Goal: Task Accomplishment & Management: Manage account settings

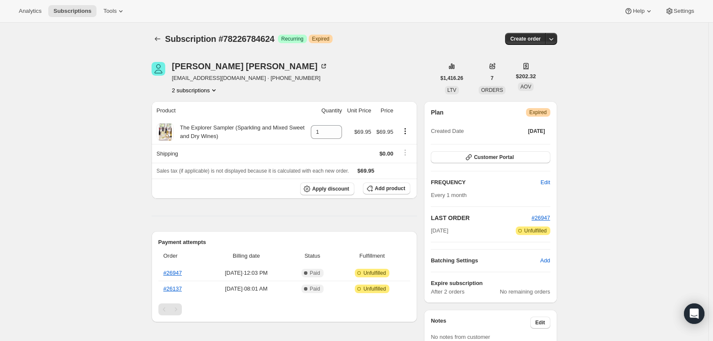
click at [107, 8] on span "Tools" at bounding box center [109, 11] width 13 height 7
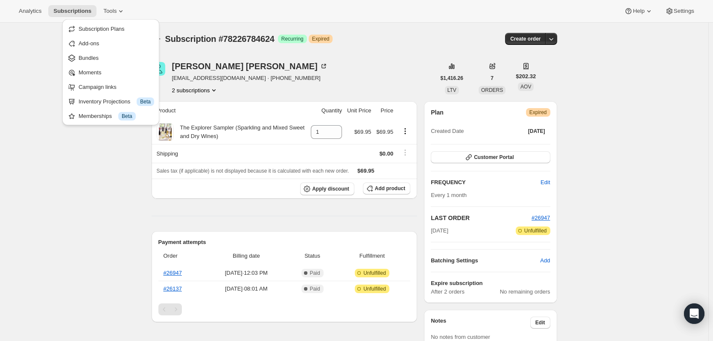
click at [100, 28] on span "Subscription Plans" at bounding box center [102, 29] width 46 height 6
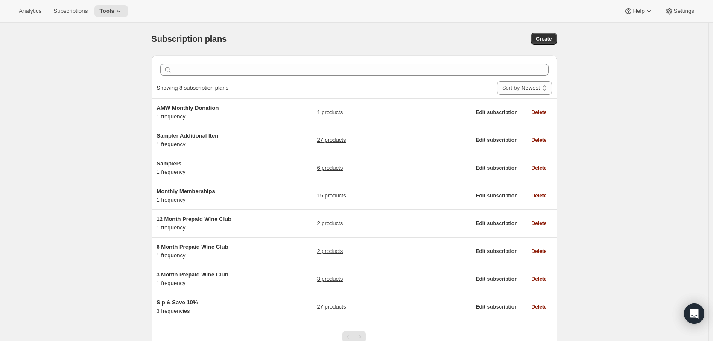
click at [158, 161] on div "Samplers 1 frequency 6 products Edit subscription Delete" at bounding box center [355, 167] width 406 height 27
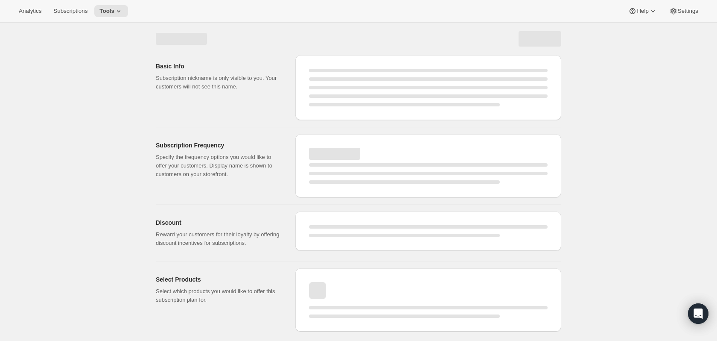
select select "WEEK"
select select "MONTH"
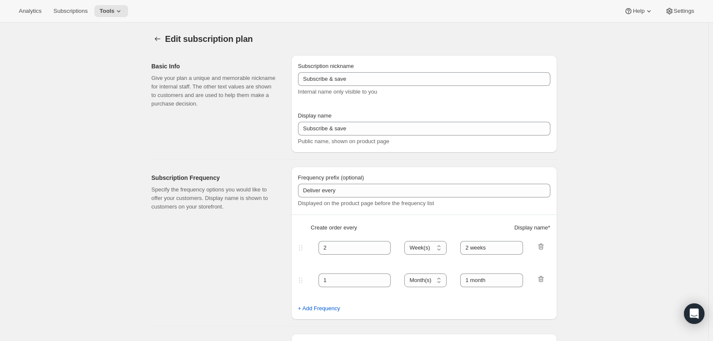
type input "Samplers"
type input "Bills"
type input "1"
select select "MONTH"
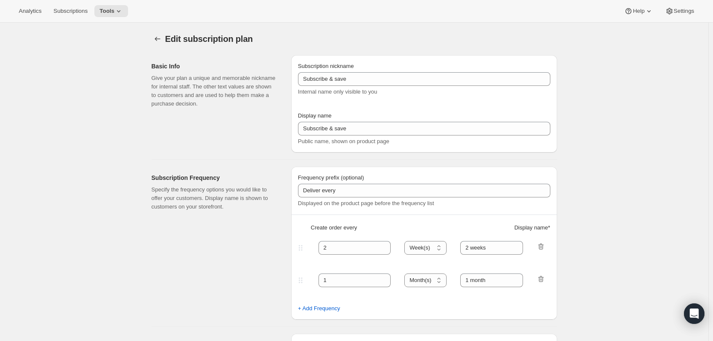
type input "on Shipping Date"
checkbox input "true"
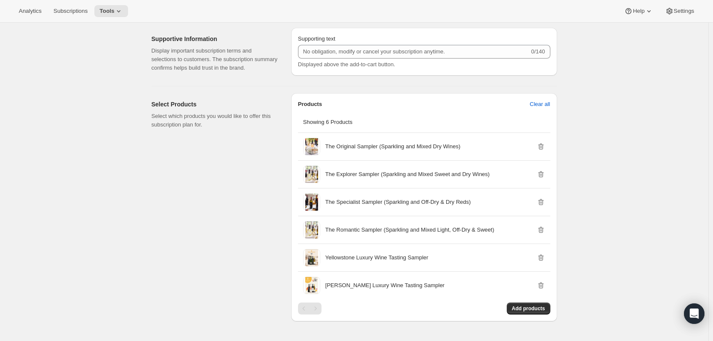
scroll to position [504, 0]
click at [404, 147] on p "The Original Sampler (Sparkling and Mixed Dry Wines)" at bounding box center [392, 147] width 135 height 9
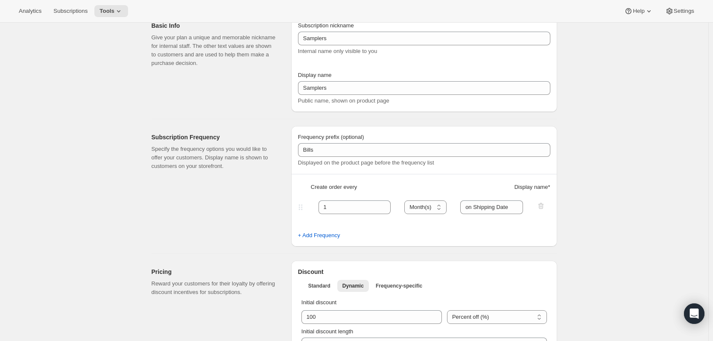
scroll to position [0, 0]
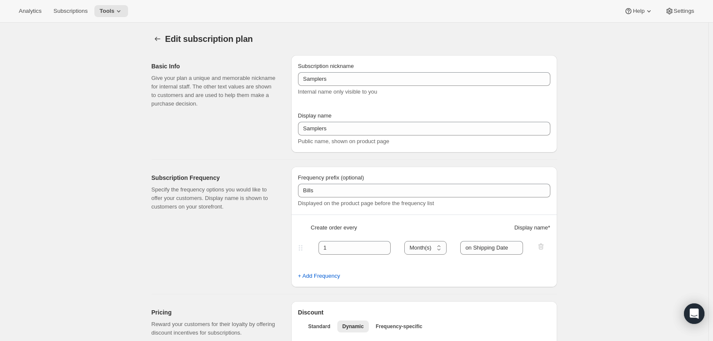
click at [114, 9] on icon at bounding box center [118, 11] width 9 height 9
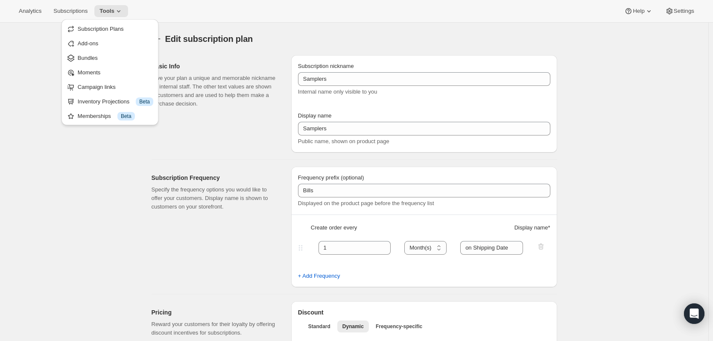
click at [99, 115] on div "Memberships Info Beta" at bounding box center [116, 116] width 76 height 9
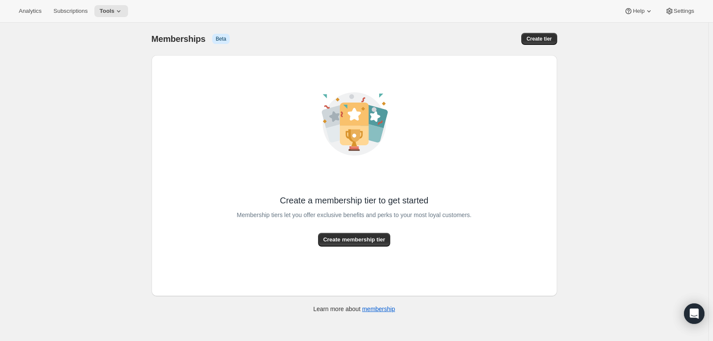
click at [114, 9] on icon at bounding box center [118, 11] width 9 height 9
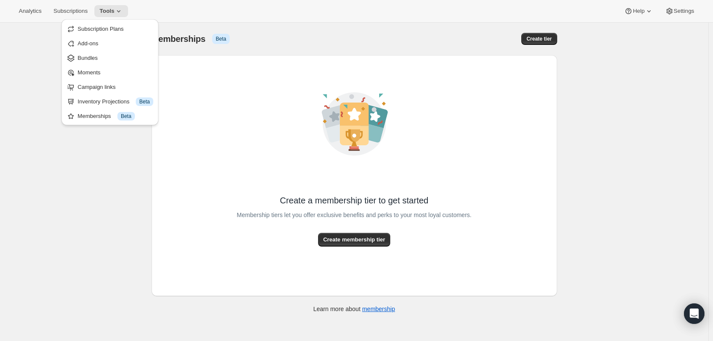
click at [102, 29] on span "Subscription Plans" at bounding box center [101, 29] width 46 height 6
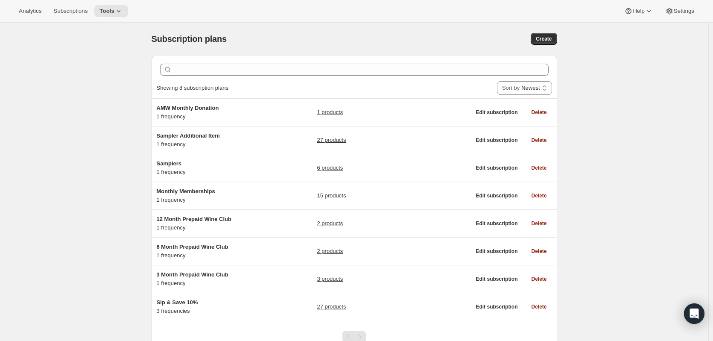
click at [115, 13] on icon at bounding box center [118, 11] width 9 height 9
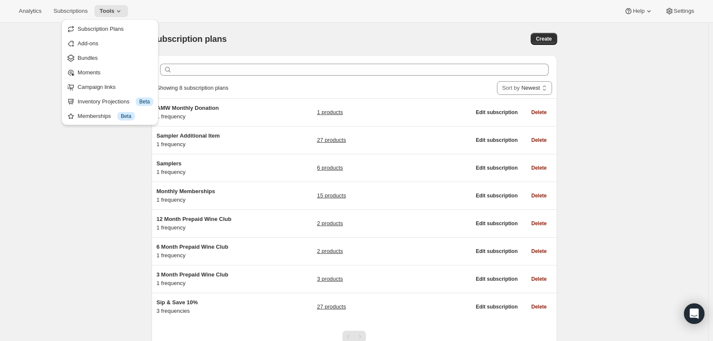
click at [86, 59] on span "Bundles" at bounding box center [88, 58] width 20 height 6
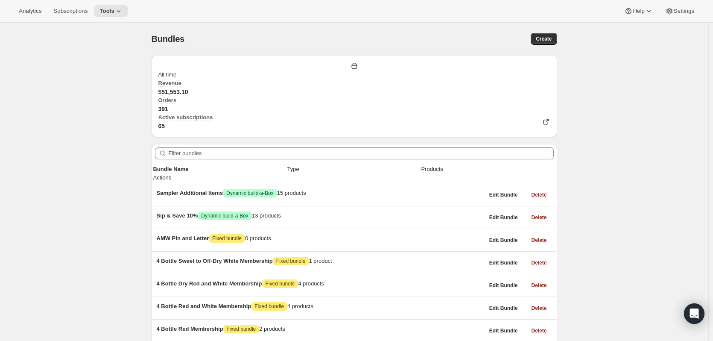
click at [229, 144] on div "Filter bundles" at bounding box center [355, 153] width 406 height 19
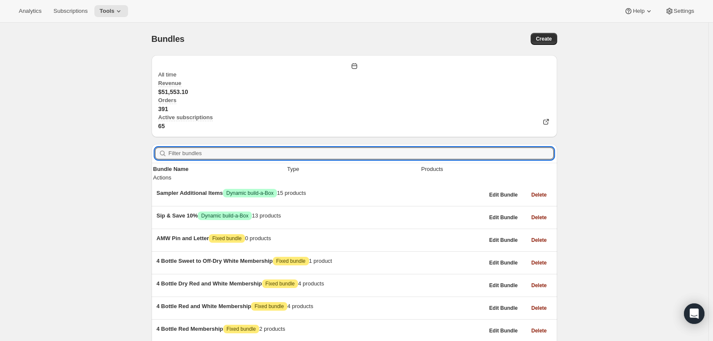
click at [228, 147] on input "Filter bundles" at bounding box center [361, 153] width 385 height 12
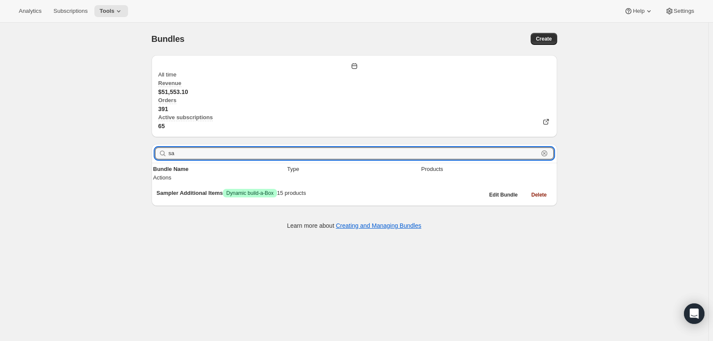
type input "s"
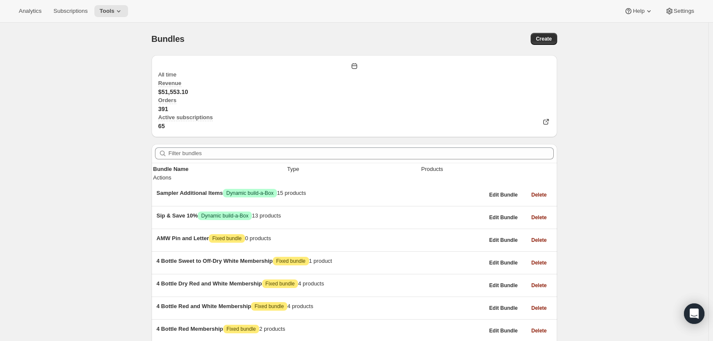
click at [72, 12] on span "Subscriptions" at bounding box center [70, 11] width 34 height 7
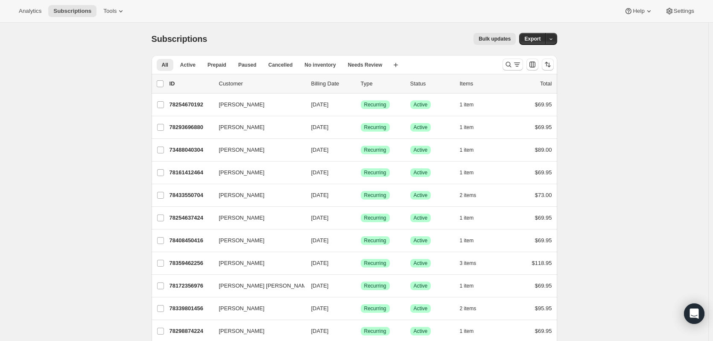
click at [182, 100] on div "78254670192 [PERSON_NAME] [DATE] Success Recurring Success Active 1 item $69.95" at bounding box center [361, 105] width 383 height 12
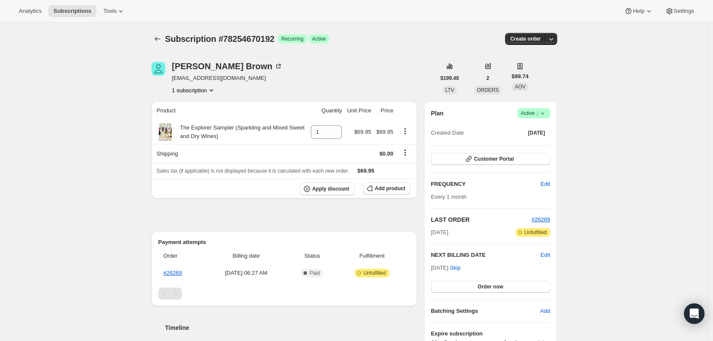
click at [156, 33] on button "Subscriptions" at bounding box center [158, 39] width 12 height 12
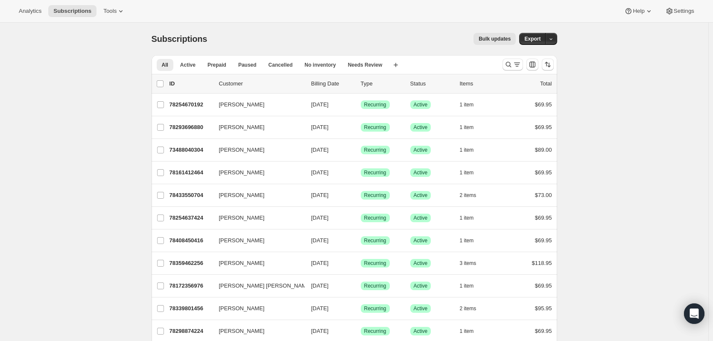
click at [195, 103] on p "78254670192" at bounding box center [191, 104] width 43 height 9
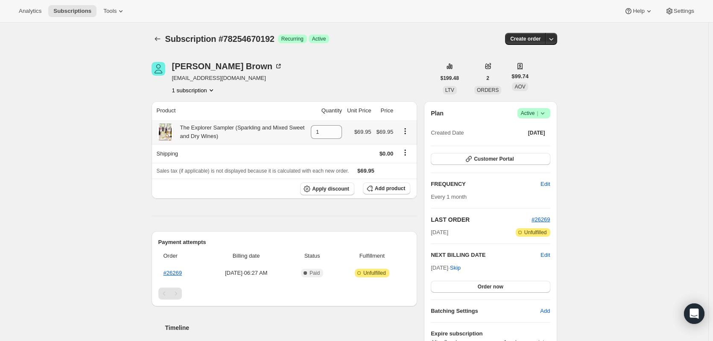
click at [405, 129] on icon "Product actions" at bounding box center [405, 131] width 9 height 9
click at [111, 10] on span "Tools" at bounding box center [109, 11] width 13 height 7
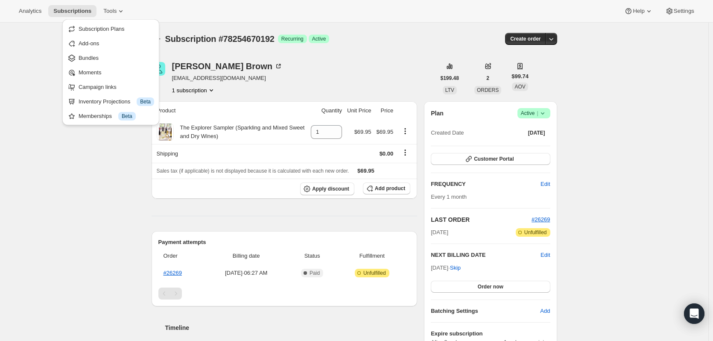
click at [90, 29] on span "Subscription Plans" at bounding box center [102, 29] width 46 height 6
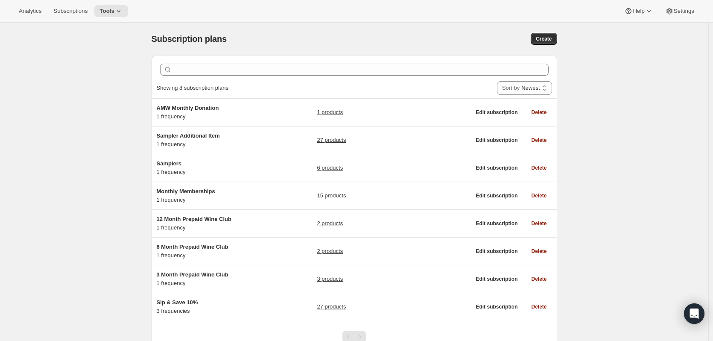
click at [174, 162] on span "Samplers" at bounding box center [169, 163] width 25 height 6
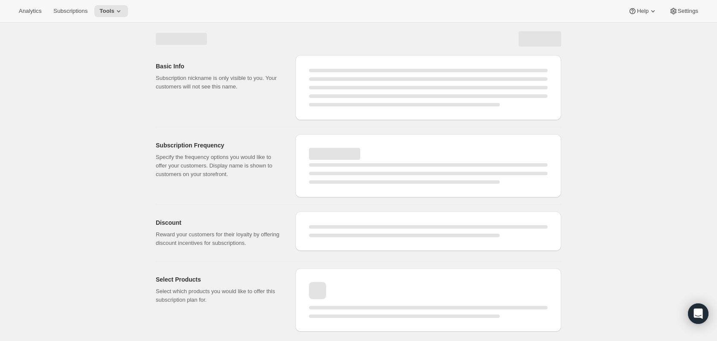
select select "WEEK"
select select "MONTH"
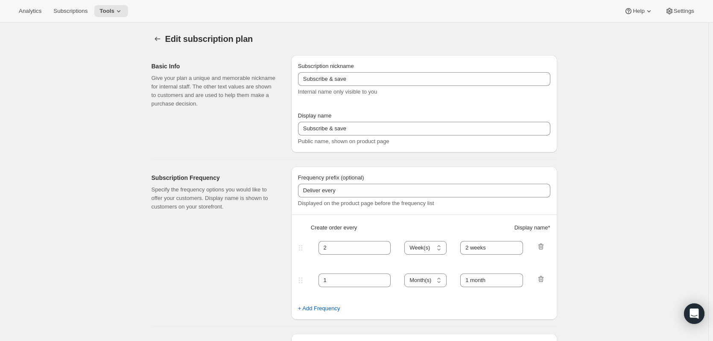
type input "Samplers"
type input "Bills"
type input "1"
type input "on Shipping Date"
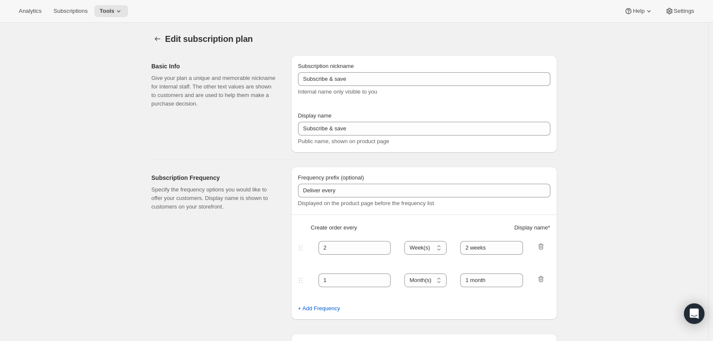
checkbox input "true"
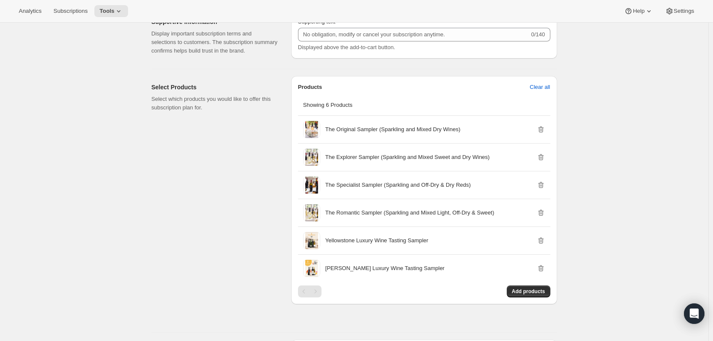
scroll to position [513, 0]
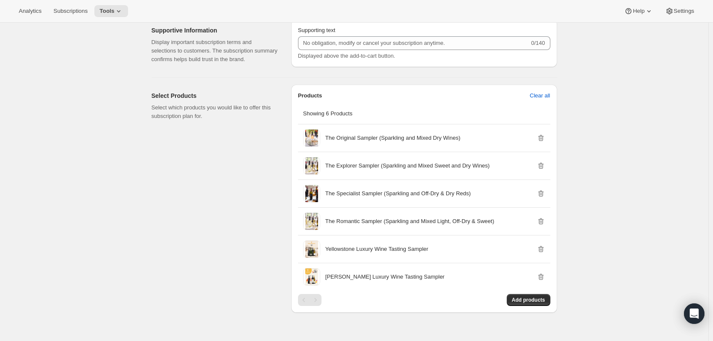
click at [541, 137] on icon "button" at bounding box center [541, 138] width 6 height 6
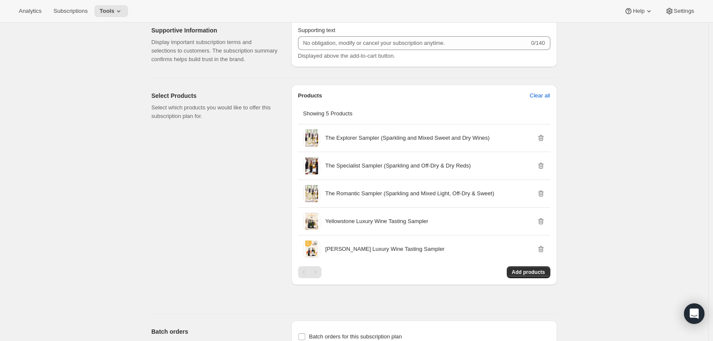
click at [498, 78] on div "Select Products Select which products you would like to offer this subscription…" at bounding box center [351, 192] width 413 height 228
click at [528, 272] on span "Add products" at bounding box center [528, 272] width 33 height 7
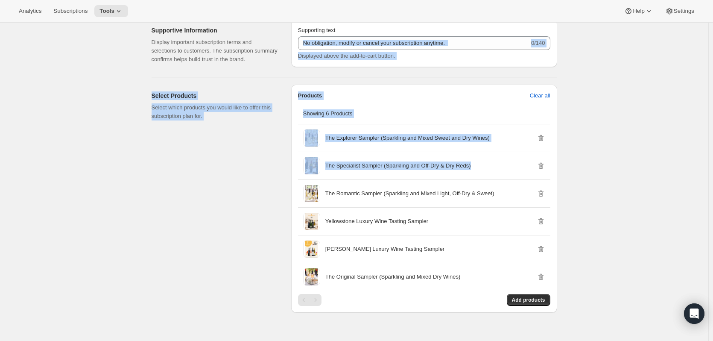
drag, startPoint x: 712, startPoint y: 171, endPoint x: 709, endPoint y: 30, distance: 141.0
click at [709, 30] on div "Edit subscription plan. This page is ready Edit subscription plan Basic Info Gi…" at bounding box center [354, 37] width 709 height 1056
click at [704, 126] on div "Edit subscription plan. This page is ready Edit subscription plan Basic Info Gi…" at bounding box center [354, 37] width 709 height 1056
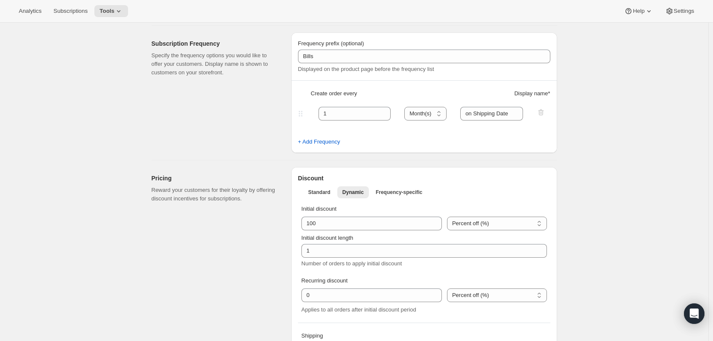
scroll to position [0, 0]
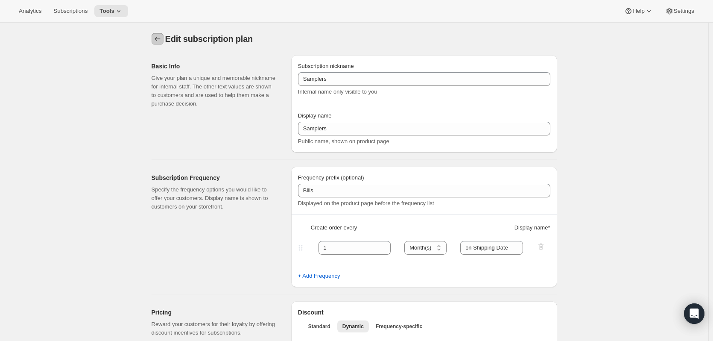
click at [160, 37] on icon "Subscription plans" at bounding box center [157, 39] width 9 height 9
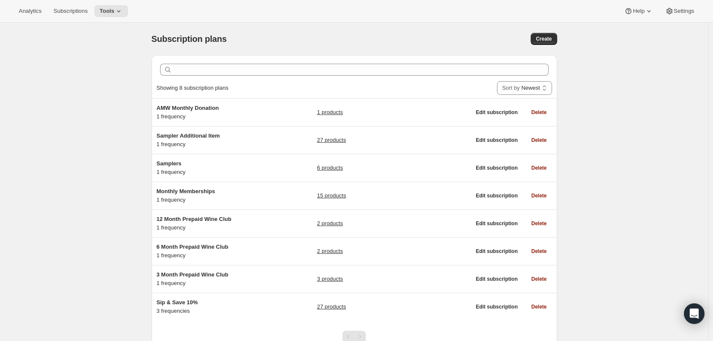
click at [172, 161] on span "Samplers" at bounding box center [169, 163] width 25 height 6
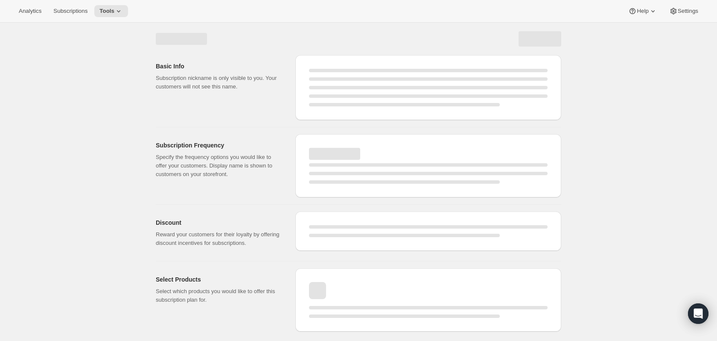
select select "WEEK"
select select "MONTH"
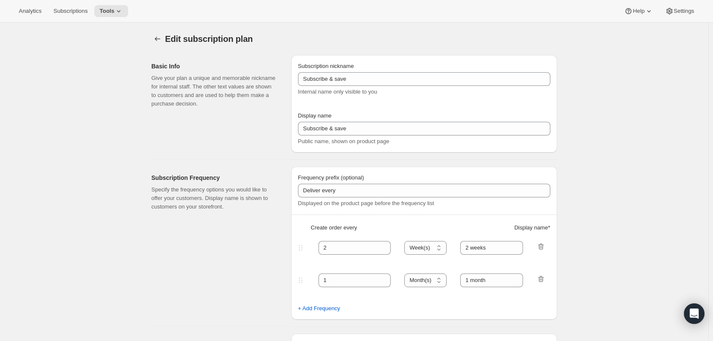
type input "Samplers"
type input "Bills"
type input "1"
type input "on Shipping Date"
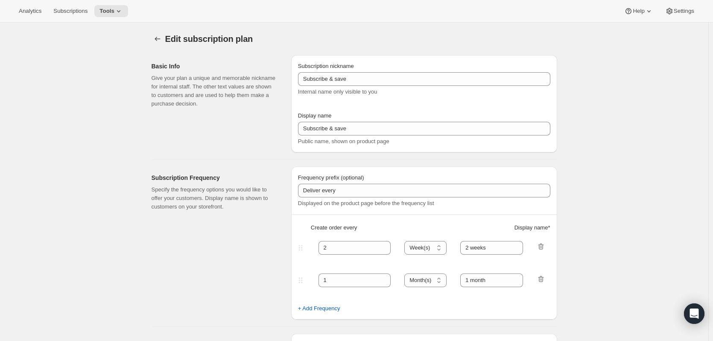
checkbox input "true"
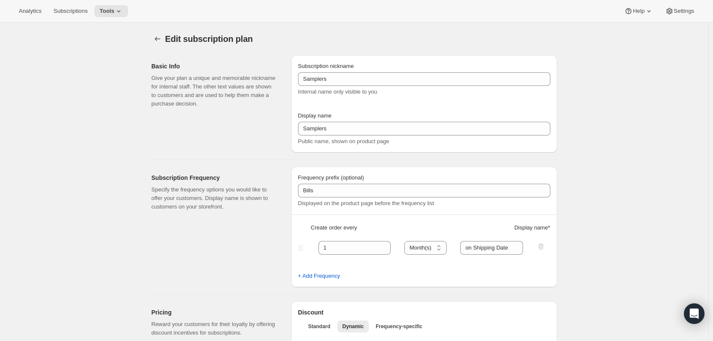
drag, startPoint x: 71, startPoint y: 10, endPoint x: 64, endPoint y: 20, distance: 12.7
click at [68, 10] on span "Subscriptions" at bounding box center [70, 11] width 34 height 7
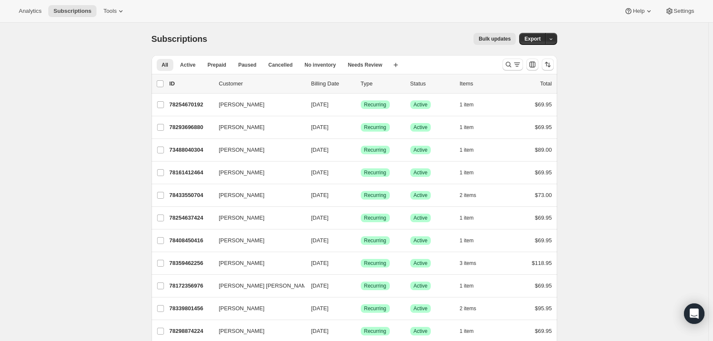
click at [249, 105] on span "[PERSON_NAME]" at bounding box center [242, 104] width 46 height 9
click at [195, 102] on p "78254670192" at bounding box center [191, 104] width 43 height 9
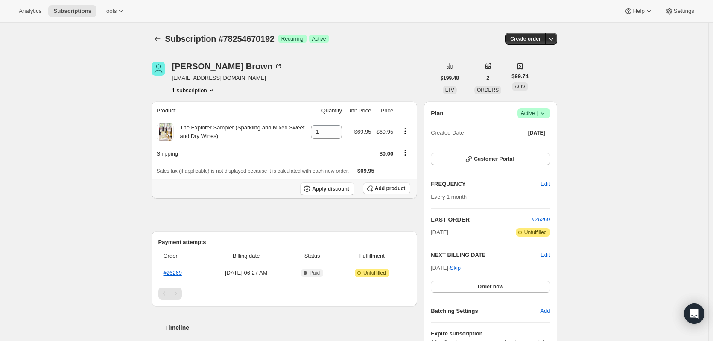
click at [389, 187] on span "Add product" at bounding box center [390, 188] width 30 height 7
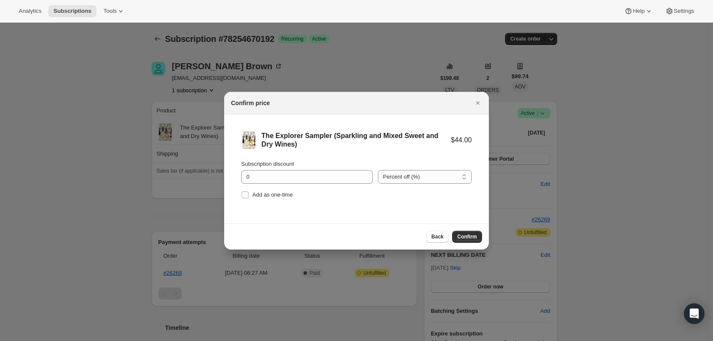
click at [466, 235] on span "Confirm" at bounding box center [467, 236] width 20 height 7
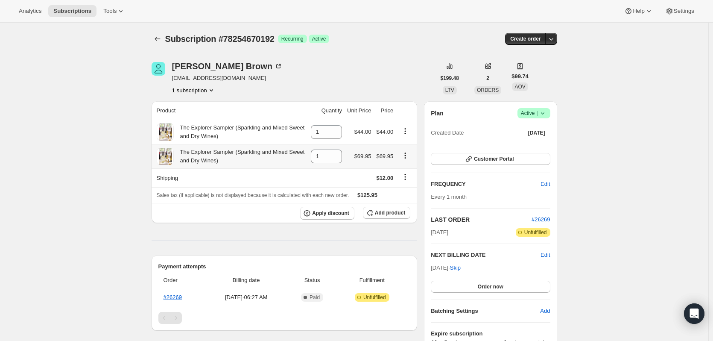
click at [407, 156] on icon "Product actions" at bounding box center [405, 155] width 9 height 9
click at [405, 129] on icon "Product actions" at bounding box center [405, 131] width 9 height 9
click at [404, 115] on th at bounding box center [406, 110] width 21 height 19
click at [337, 159] on icon at bounding box center [336, 159] width 4 height 3
type input "0"
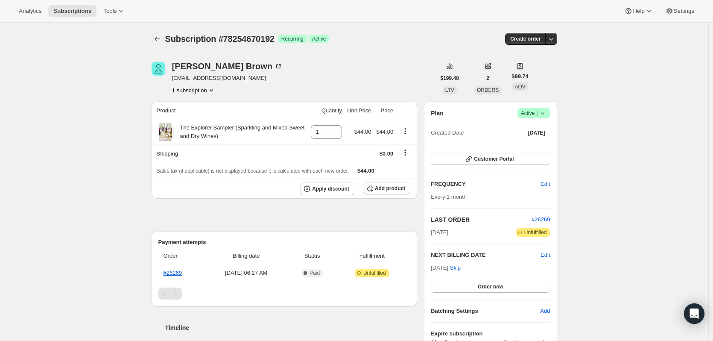
click at [160, 37] on icon "Subscriptions" at bounding box center [157, 39] width 9 height 9
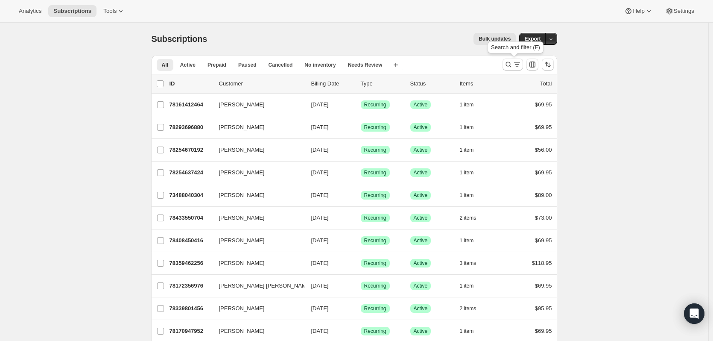
click at [516, 62] on icon "Search and filter results" at bounding box center [517, 64] width 9 height 9
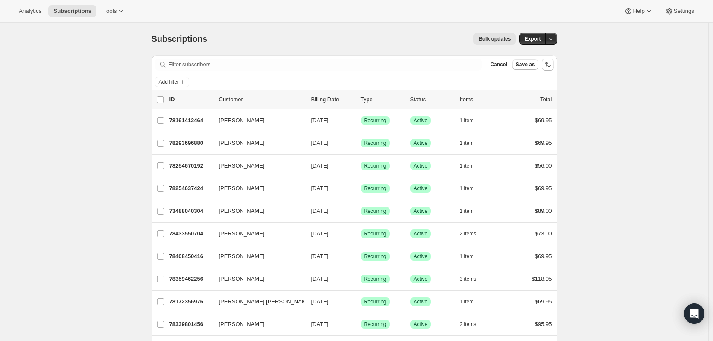
click at [185, 81] on icon "Add filter" at bounding box center [182, 82] width 7 height 7
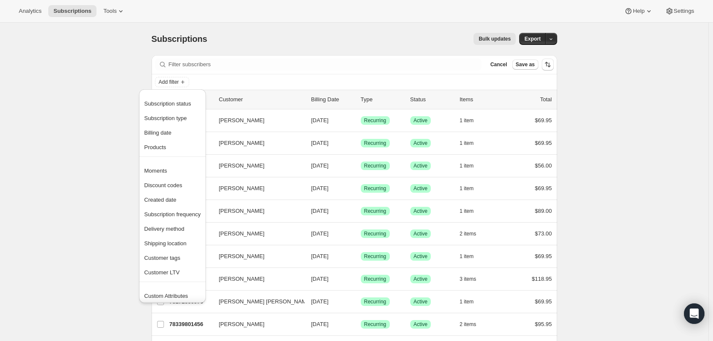
click at [154, 149] on span "Products" at bounding box center [155, 147] width 22 height 6
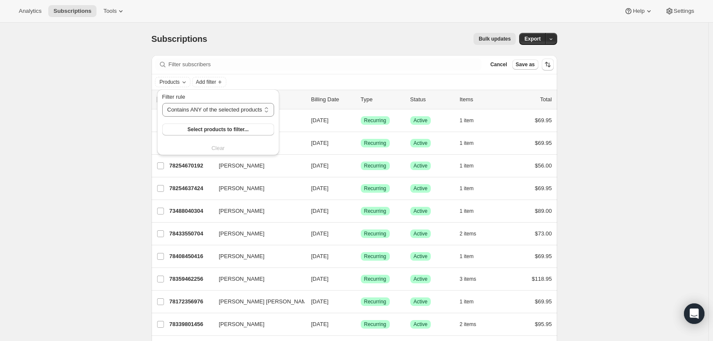
click at [196, 130] on span "Select products to filter..." at bounding box center [217, 129] width 61 height 7
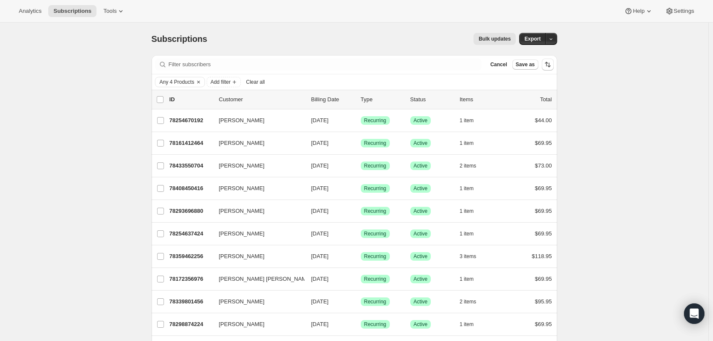
click at [293, 141] on icon "button" at bounding box center [290, 143] width 9 height 9
click at [185, 143] on p "78161412464" at bounding box center [191, 143] width 43 height 9
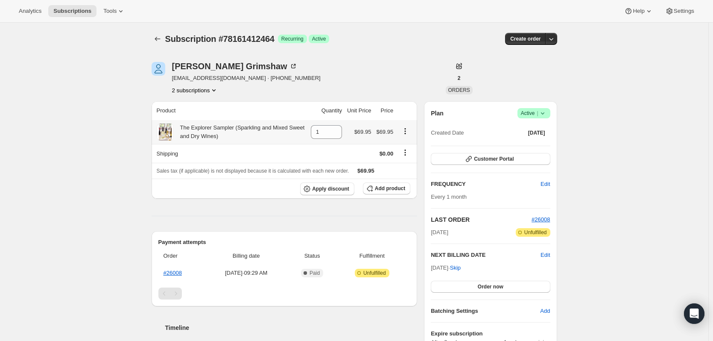
click at [409, 126] on button "Product actions" at bounding box center [405, 130] width 14 height 9
click at [407, 148] on span "Swap variant" at bounding box center [408, 147] width 32 height 6
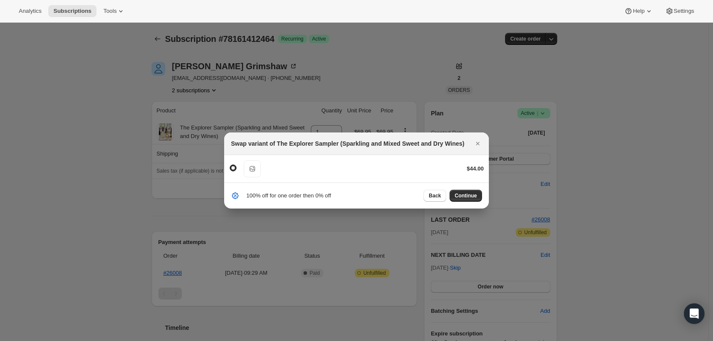
click at [469, 197] on span "Continue" at bounding box center [466, 195] width 22 height 7
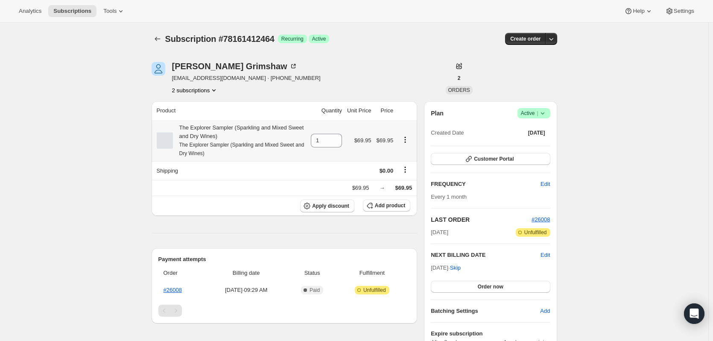
click at [405, 140] on icon "Product actions" at bounding box center [405, 139] width 9 height 9
click at [337, 152] on td "1" at bounding box center [326, 140] width 36 height 41
click at [388, 205] on span "Add product" at bounding box center [390, 205] width 30 height 7
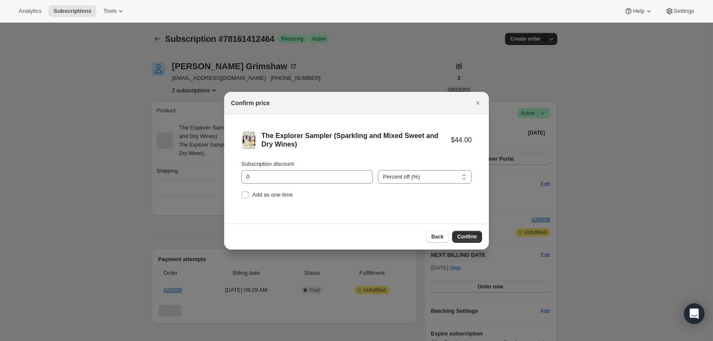
click at [471, 237] on span "Confirm" at bounding box center [467, 236] width 20 height 7
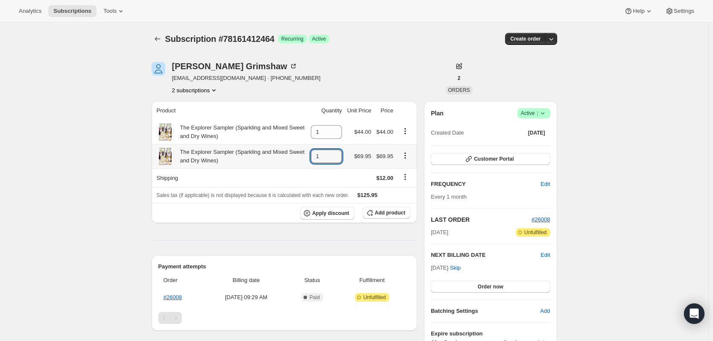
click at [337, 159] on icon at bounding box center [336, 159] width 4 height 3
type input "0"
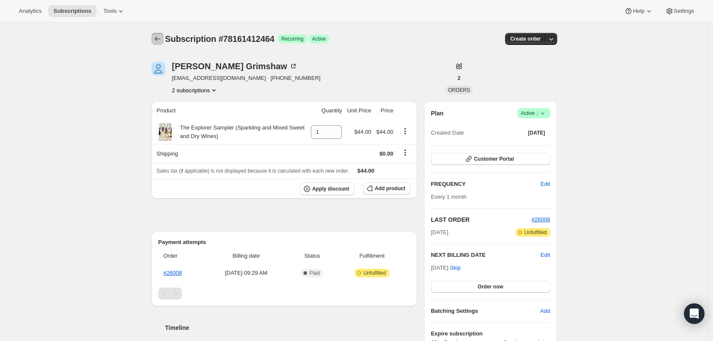
click at [157, 39] on icon "Subscriptions" at bounding box center [158, 39] width 6 height 4
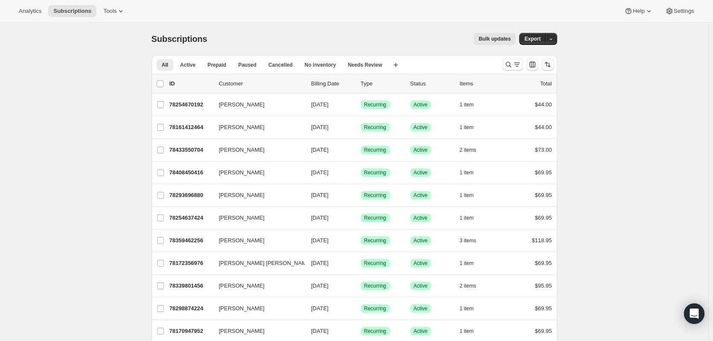
click at [191, 149] on p "78433550704" at bounding box center [191, 150] width 43 height 9
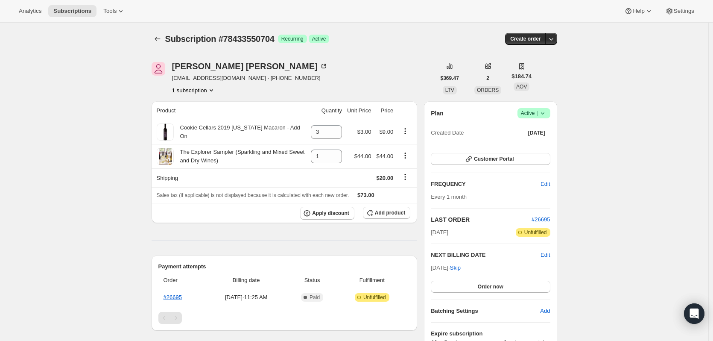
click at [156, 38] on icon "Subscriptions" at bounding box center [157, 39] width 9 height 9
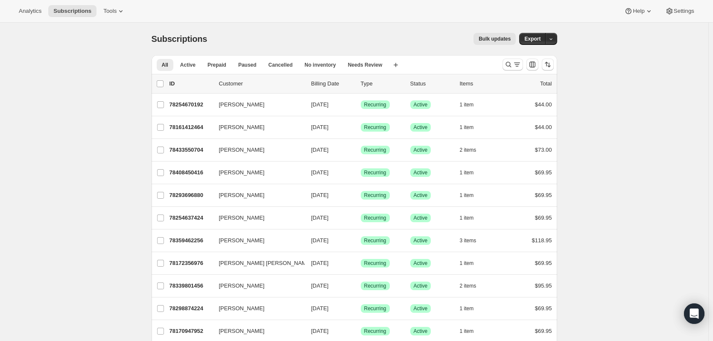
click at [329, 172] on span "[DATE]" at bounding box center [320, 172] width 18 height 6
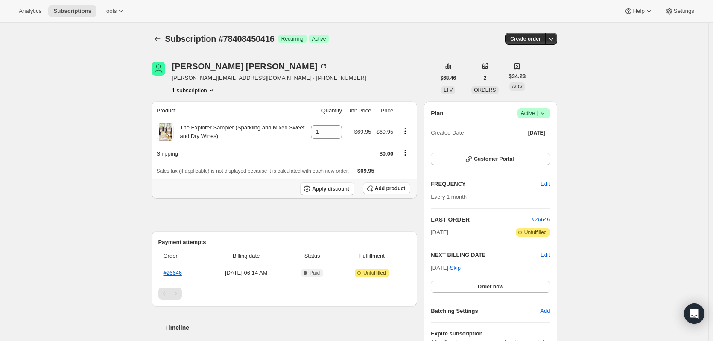
click at [374, 188] on icon "button" at bounding box center [370, 188] width 9 height 9
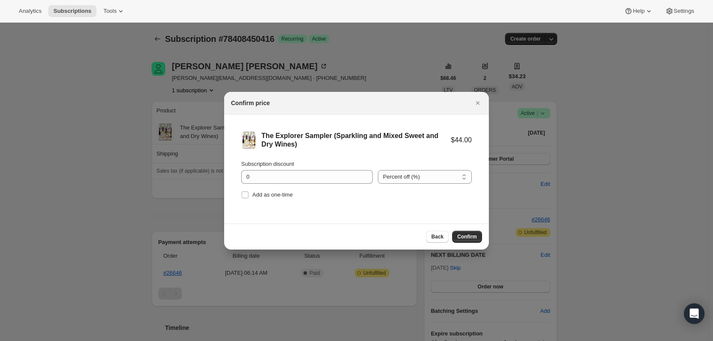
click at [476, 237] on span "Confirm" at bounding box center [467, 236] width 20 height 7
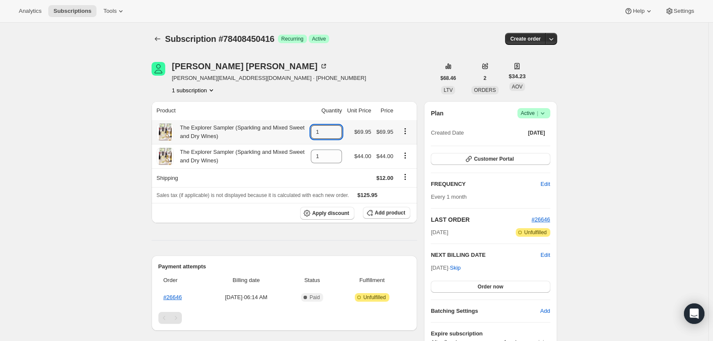
click at [340, 133] on icon at bounding box center [335, 134] width 9 height 9
type input "0"
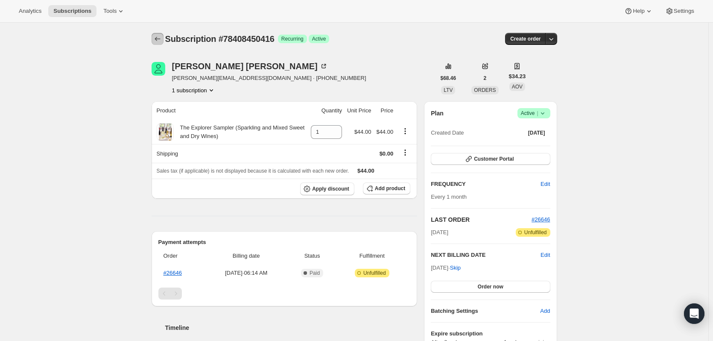
click at [157, 38] on icon "Subscriptions" at bounding box center [157, 39] width 9 height 9
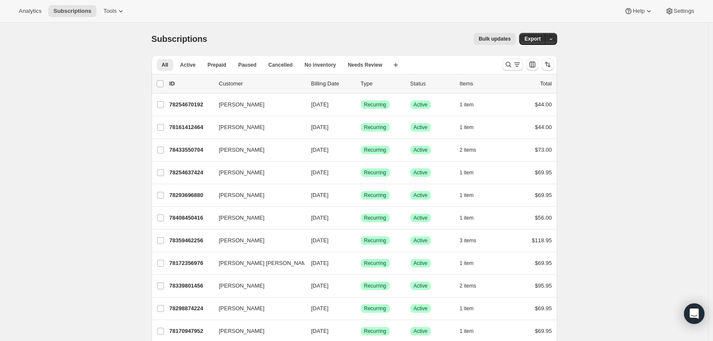
click at [326, 171] on span "[DATE]" at bounding box center [320, 172] width 18 height 6
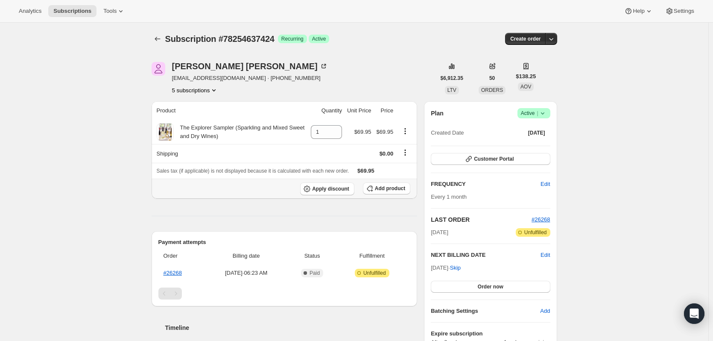
click at [380, 186] on span "Add product" at bounding box center [390, 188] width 30 height 7
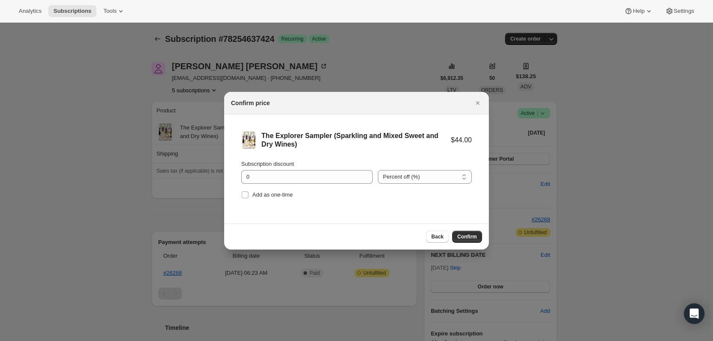
click at [474, 235] on span "Confirm" at bounding box center [467, 236] width 20 height 7
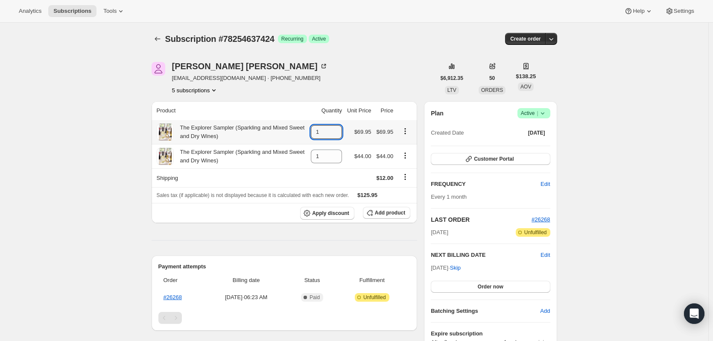
click at [337, 135] on icon at bounding box center [335, 134] width 9 height 9
type input "0"
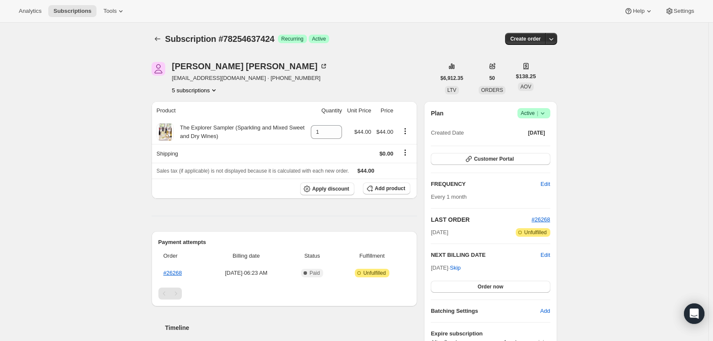
click at [157, 38] on icon "Subscriptions" at bounding box center [157, 39] width 9 height 9
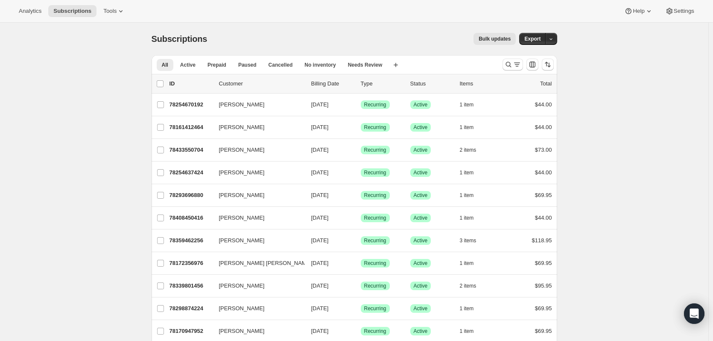
click at [190, 193] on p "78293696880" at bounding box center [191, 195] width 43 height 9
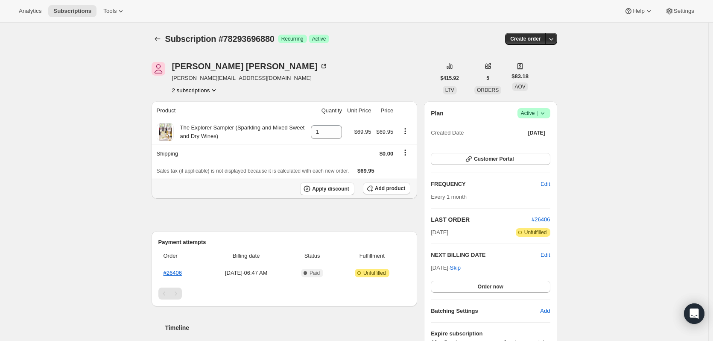
click at [381, 186] on span "Add product" at bounding box center [390, 188] width 30 height 7
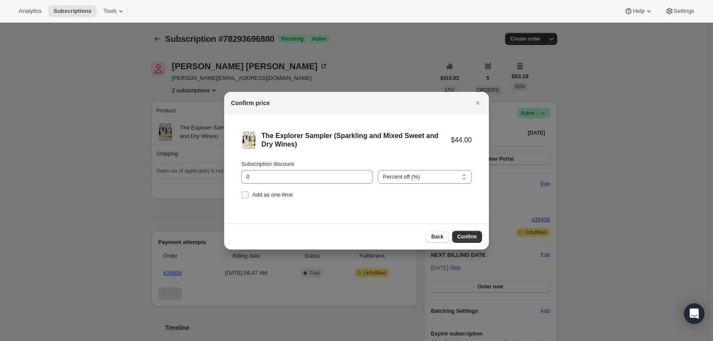
click at [468, 235] on span "Confirm" at bounding box center [467, 236] width 20 height 7
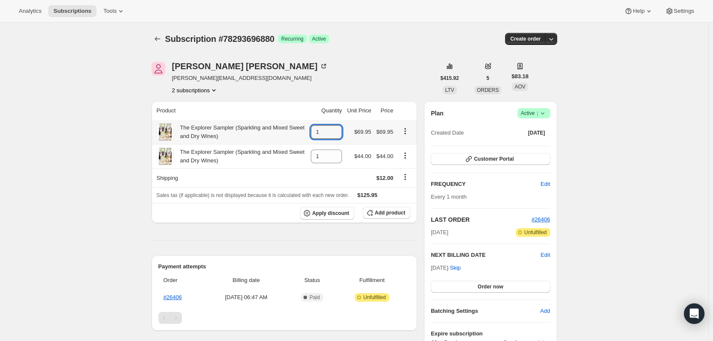
click at [338, 133] on icon at bounding box center [335, 134] width 9 height 9
type input "0"
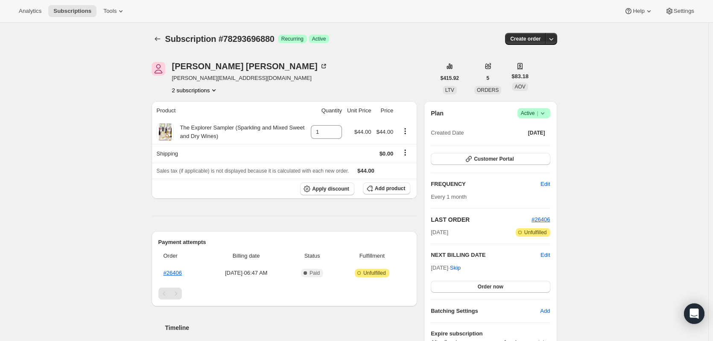
click at [161, 38] on icon "Subscriptions" at bounding box center [157, 39] width 9 height 9
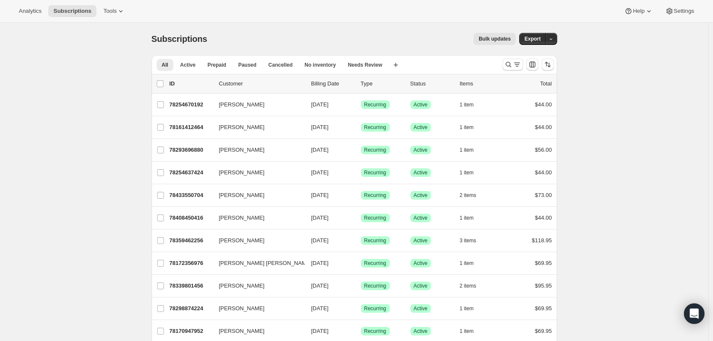
click at [242, 194] on span "[PERSON_NAME]" at bounding box center [242, 195] width 46 height 9
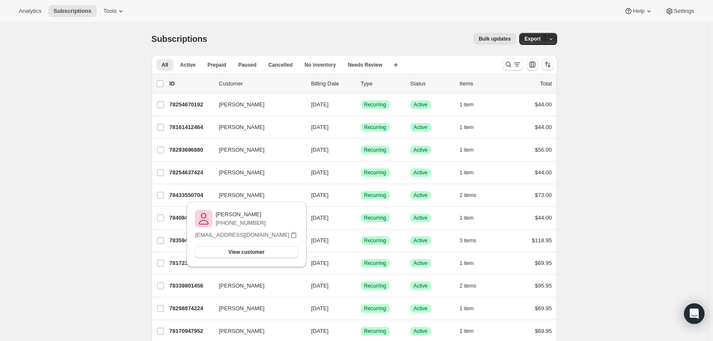
click at [197, 193] on p "78433550704" at bounding box center [191, 195] width 43 height 9
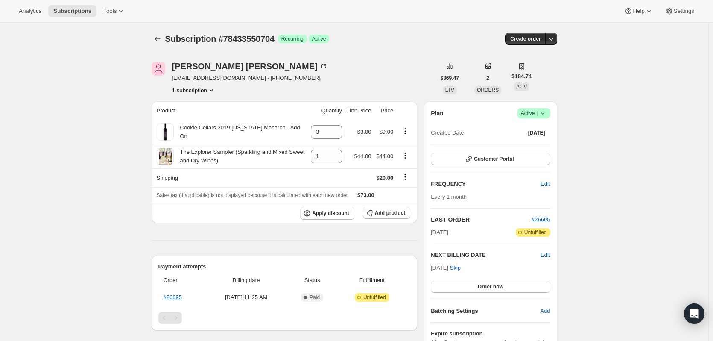
click at [157, 40] on icon "Subscriptions" at bounding box center [157, 39] width 9 height 9
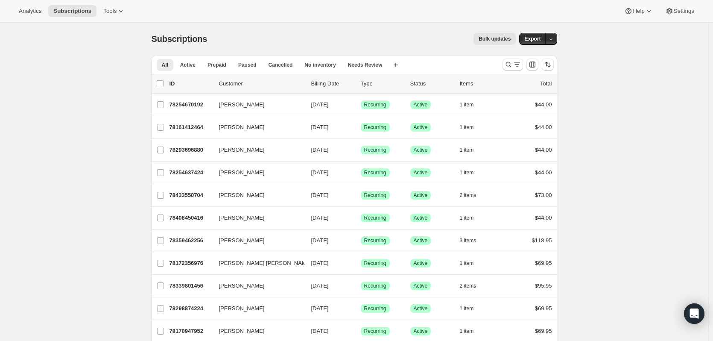
click at [228, 219] on span "[PERSON_NAME]" at bounding box center [242, 218] width 46 height 9
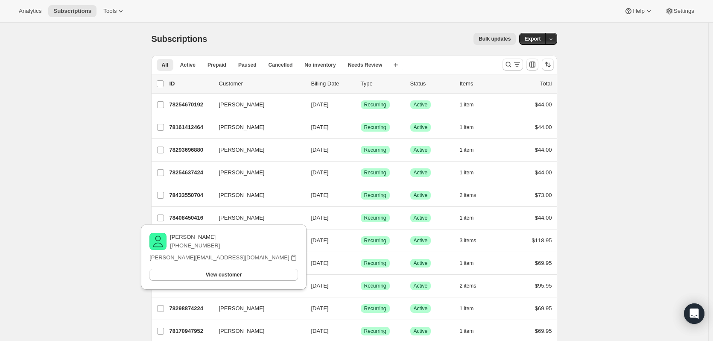
click at [186, 217] on p "78408450416" at bounding box center [191, 218] width 43 height 9
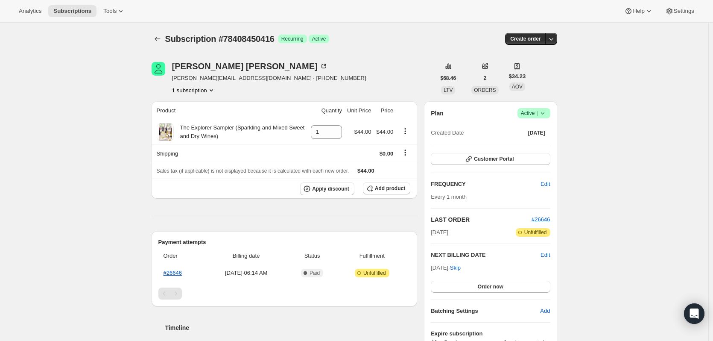
click at [157, 39] on icon "Subscriptions" at bounding box center [158, 39] width 6 height 4
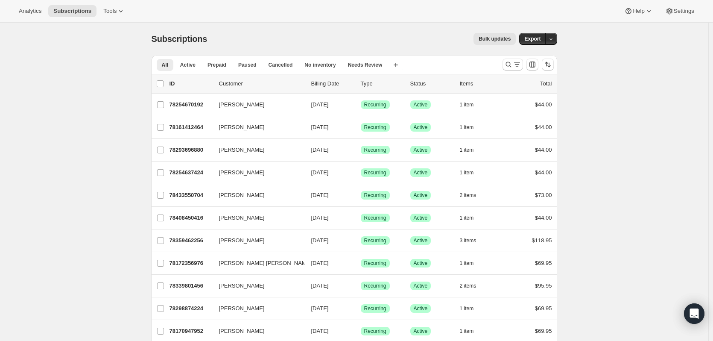
click at [164, 239] on input "[PERSON_NAME]" at bounding box center [160, 240] width 7 height 7
checkbox input "true"
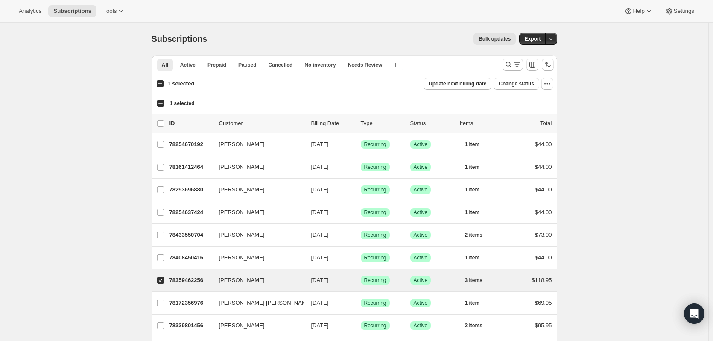
click at [160, 299] on input "[PERSON_NAME] [PERSON_NAME]" at bounding box center [160, 302] width 7 height 7
checkbox input "true"
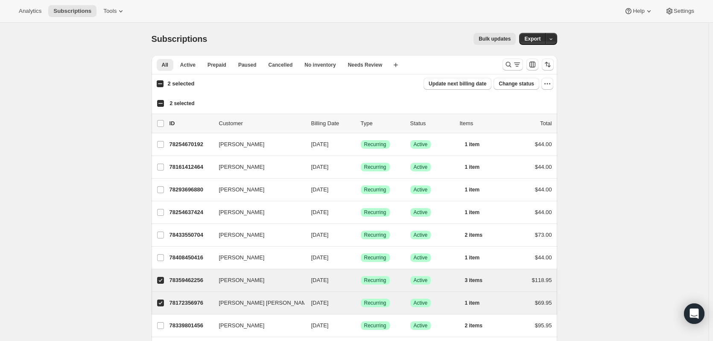
click at [287, 20] on div "Analytics Subscriptions Tools Help Settings" at bounding box center [356, 11] width 713 height 23
click at [161, 277] on input "[PERSON_NAME]" at bounding box center [160, 280] width 7 height 7
checkbox input "false"
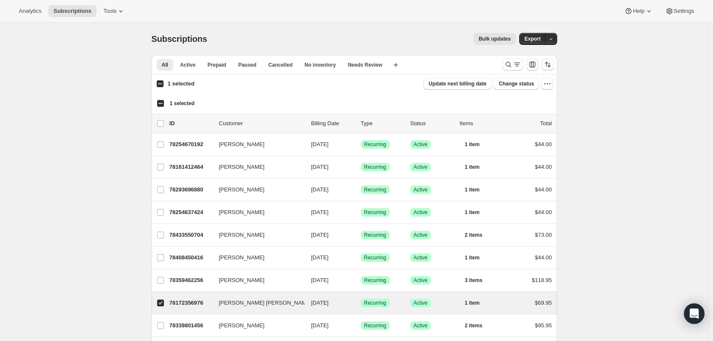
click at [164, 299] on input "[PERSON_NAME] [PERSON_NAME]" at bounding box center [160, 302] width 7 height 7
checkbox input "false"
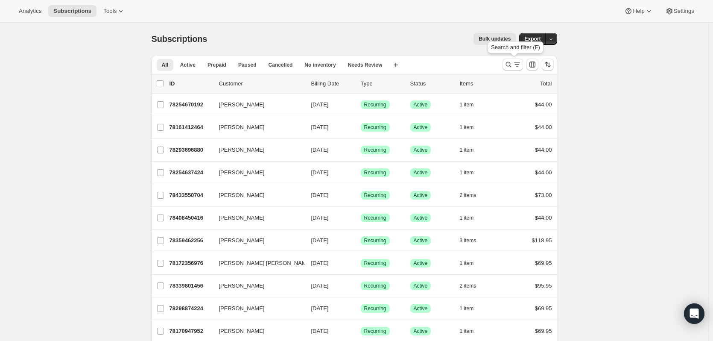
click at [513, 64] on icon "Search and filter results" at bounding box center [508, 64] width 9 height 9
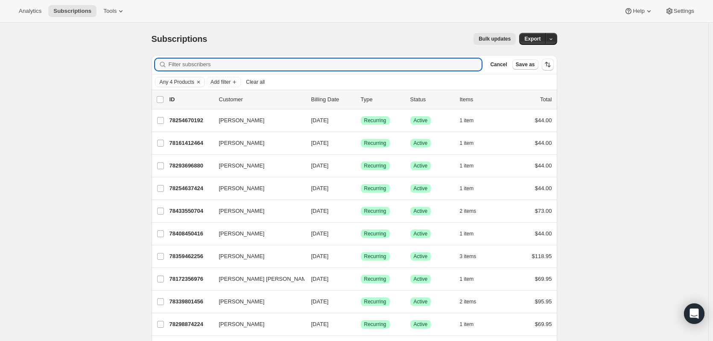
click at [198, 81] on icon "Clear" at bounding box center [198, 82] width 7 height 7
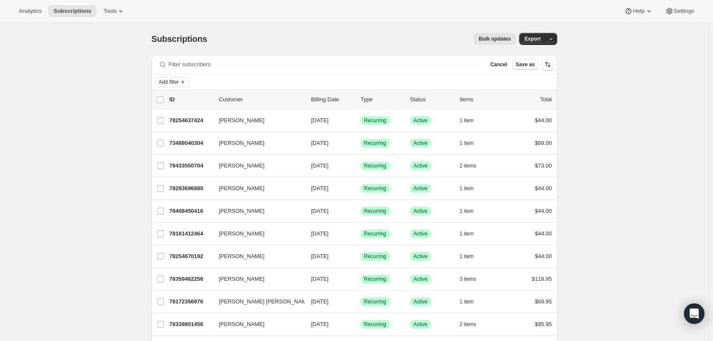
click at [179, 83] on span "Add filter" at bounding box center [169, 82] width 20 height 7
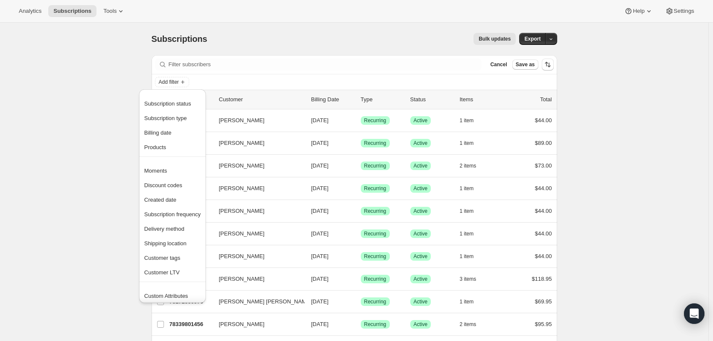
click at [158, 144] on span "Products" at bounding box center [155, 147] width 22 height 6
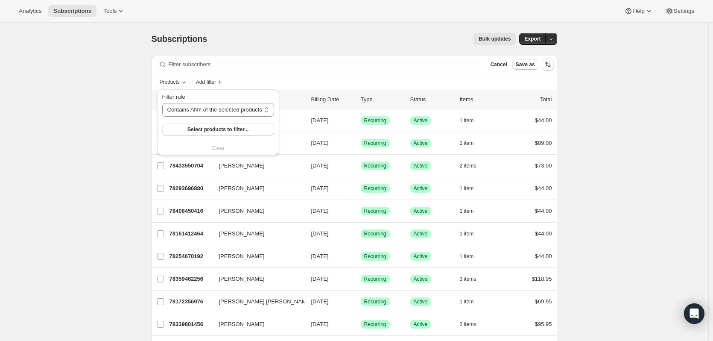
click at [197, 110] on select "Contains ANY of the selected products Contains ALL of the selected products Con…" at bounding box center [218, 110] width 112 height 14
click at [258, 19] on div "Analytics Subscriptions Tools Help Settings" at bounding box center [356, 11] width 713 height 23
click at [178, 81] on span "Add filter" at bounding box center [169, 82] width 20 height 7
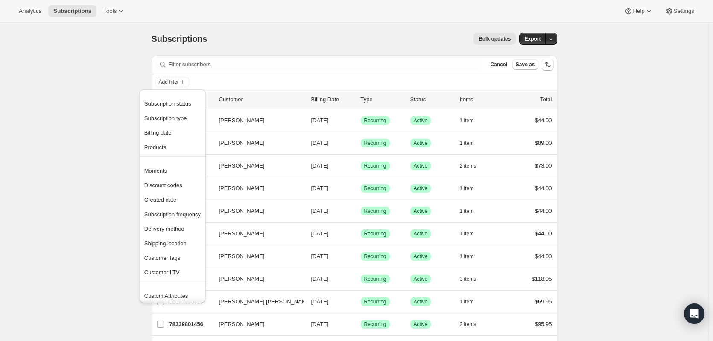
click at [158, 147] on span "Products" at bounding box center [155, 147] width 22 height 6
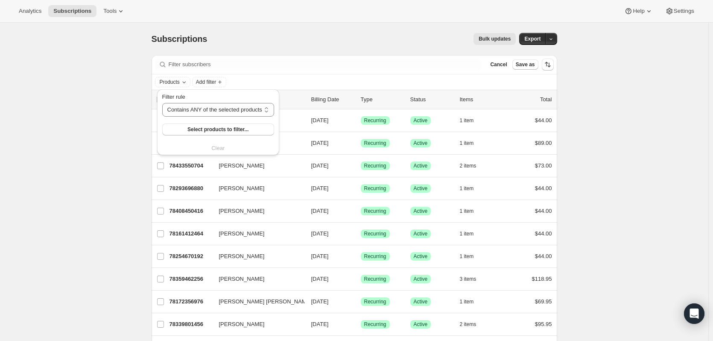
click at [196, 132] on span "Select products to filter..." at bounding box center [217, 129] width 61 height 7
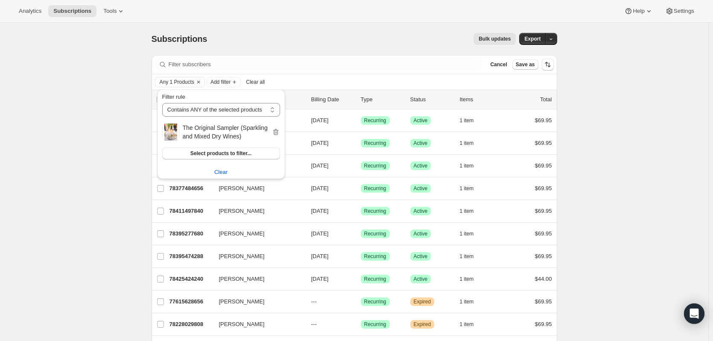
click at [304, 24] on div "Subscriptions. This page is ready Subscriptions Bulk updates More actions Bulk …" at bounding box center [355, 39] width 406 height 32
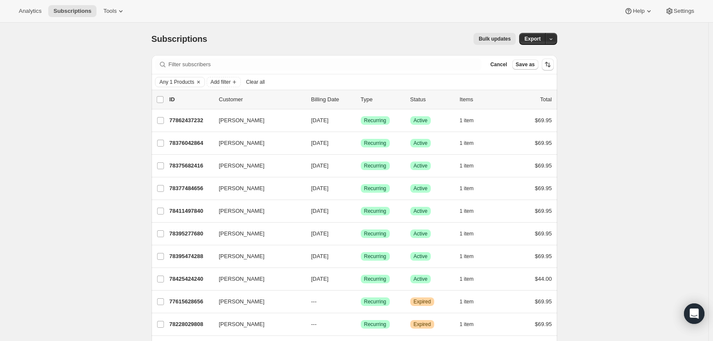
click at [161, 120] on input "[PERSON_NAME]" at bounding box center [160, 120] width 7 height 7
checkbox input "true"
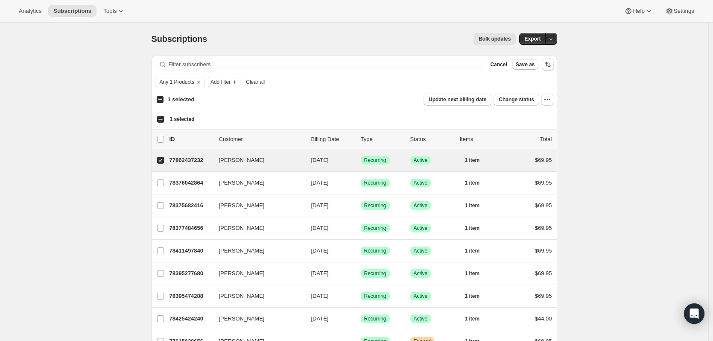
click at [162, 179] on input "[PERSON_NAME]" at bounding box center [160, 182] width 7 height 7
checkbox input "true"
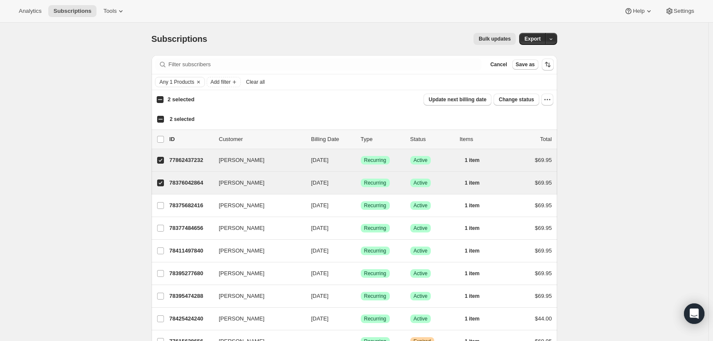
drag, startPoint x: 162, startPoint y: 164, endPoint x: 164, endPoint y: 173, distance: 9.1
click at [162, 202] on input "[PERSON_NAME]" at bounding box center [160, 205] width 7 height 7
checkbox input "true"
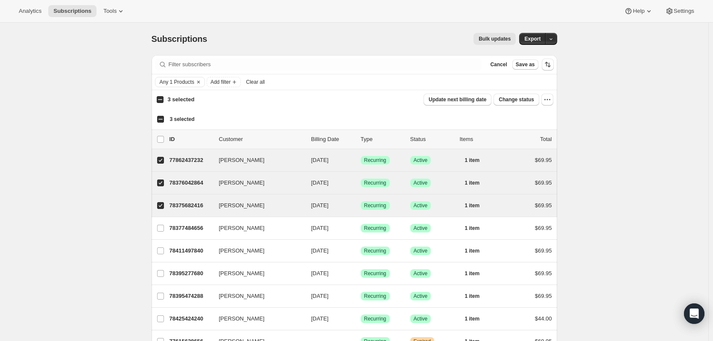
click at [161, 224] on span at bounding box center [161, 228] width 8 height 8
click at [161, 225] on input "[PERSON_NAME]" at bounding box center [160, 228] width 7 height 7
checkbox input "true"
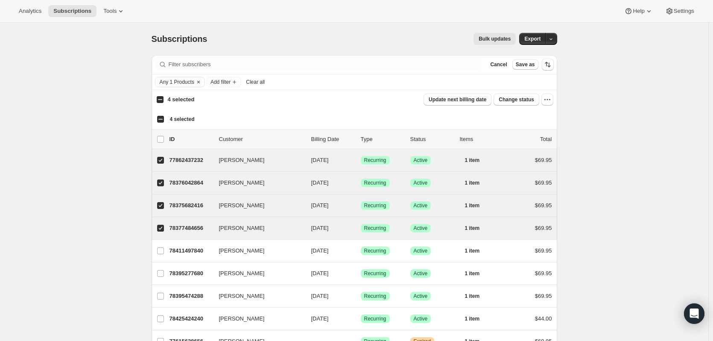
click at [161, 247] on input "[PERSON_NAME]" at bounding box center [160, 250] width 7 height 7
checkbox input "true"
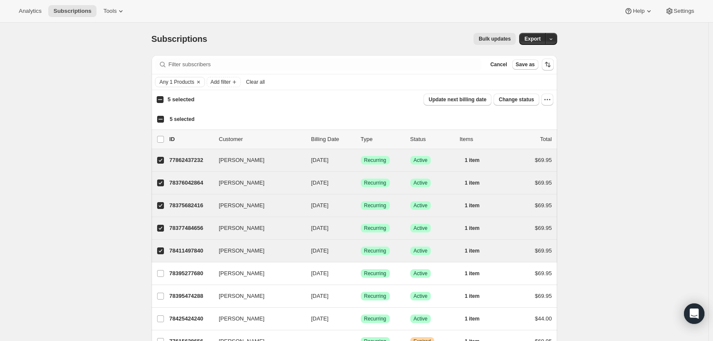
click at [162, 270] on input "[PERSON_NAME]" at bounding box center [160, 273] width 7 height 7
checkbox input "true"
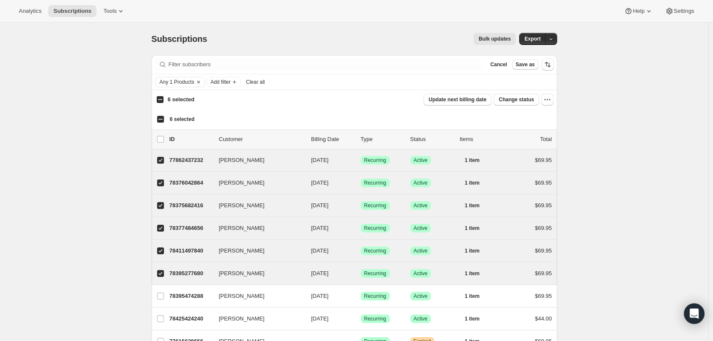
click at [161, 293] on input "[PERSON_NAME]" at bounding box center [160, 296] width 7 height 7
checkbox input "true"
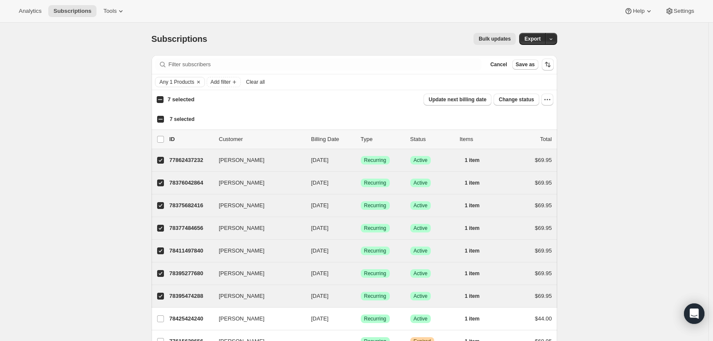
click at [493, 38] on span "Bulk updates" at bounding box center [495, 38] width 32 height 7
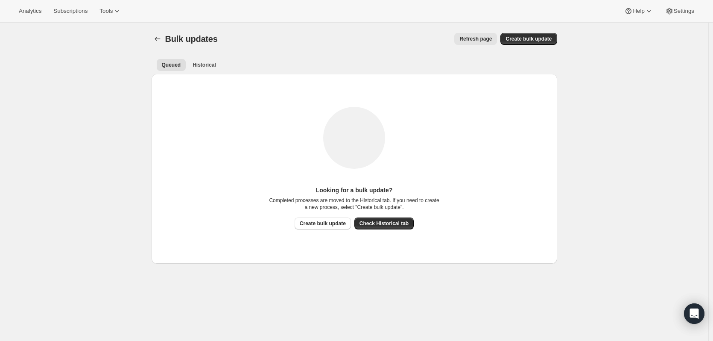
click at [161, 40] on icon "Bulk updates" at bounding box center [157, 39] width 9 height 9
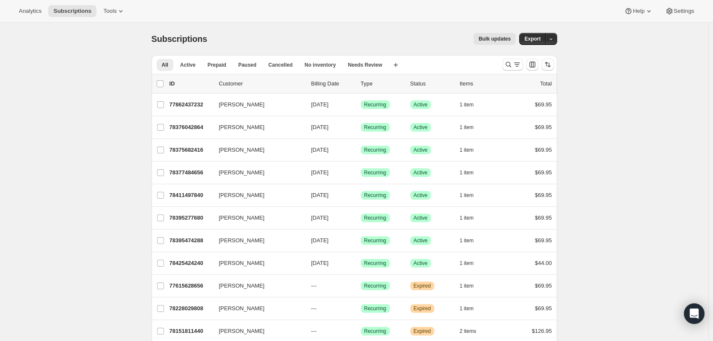
click at [480, 106] on icon "button" at bounding box center [478, 104] width 9 height 9
click at [161, 101] on input "[PERSON_NAME]" at bounding box center [160, 104] width 7 height 7
checkbox input "true"
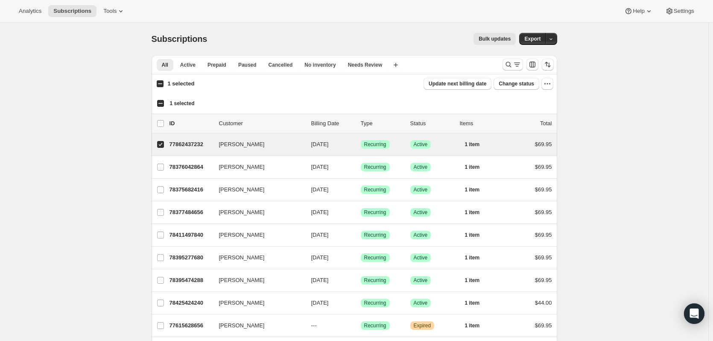
click at [160, 164] on input "[PERSON_NAME]" at bounding box center [160, 167] width 7 height 7
checkbox input "true"
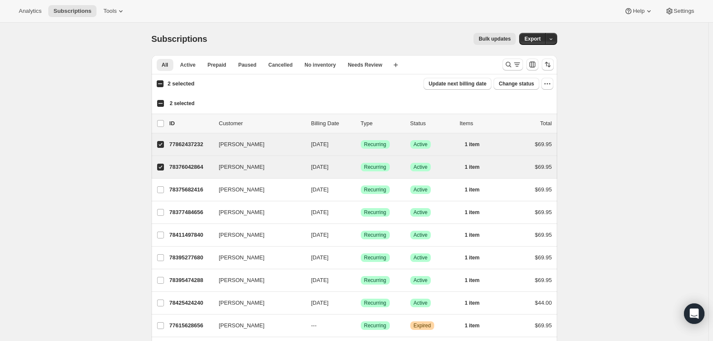
click at [159, 186] on input "[PERSON_NAME]" at bounding box center [160, 189] width 7 height 7
checkbox input "true"
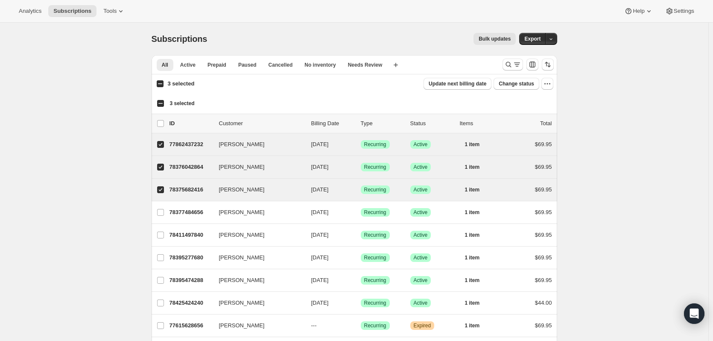
click at [161, 209] on input "[PERSON_NAME]" at bounding box center [160, 212] width 7 height 7
checkbox input "true"
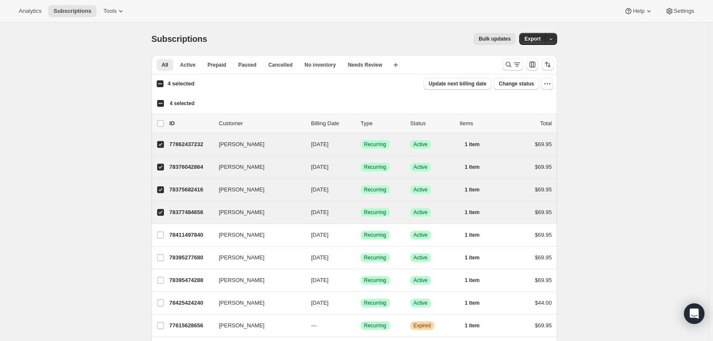
click at [160, 231] on input "[PERSON_NAME]" at bounding box center [160, 234] width 7 height 7
checkbox input "true"
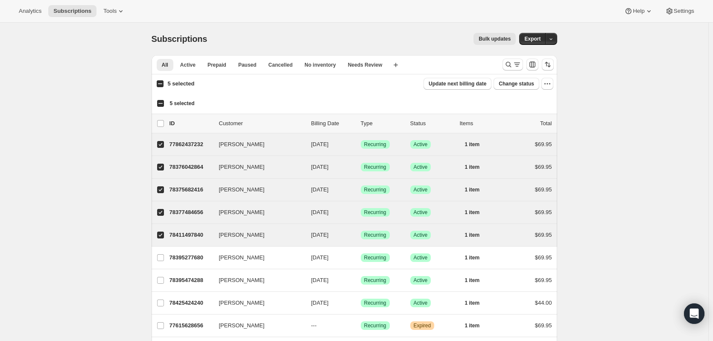
click at [161, 254] on input "[PERSON_NAME]" at bounding box center [160, 257] width 7 height 7
checkbox input "true"
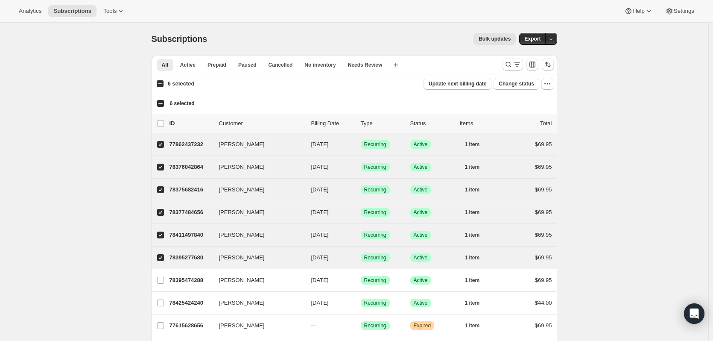
click at [161, 277] on input "[PERSON_NAME]" at bounding box center [160, 280] width 7 height 7
checkbox input "true"
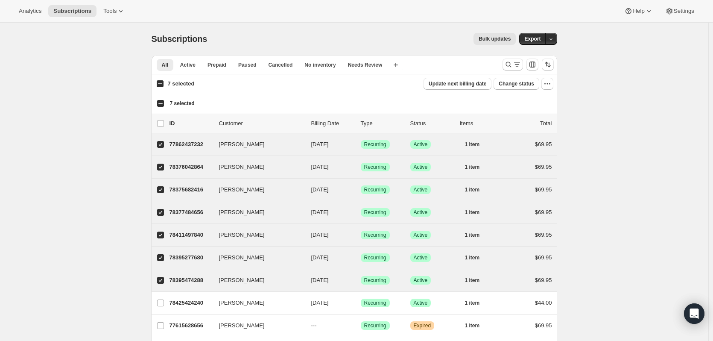
click at [551, 84] on icon "button" at bounding box center [549, 83] width 1 height 1
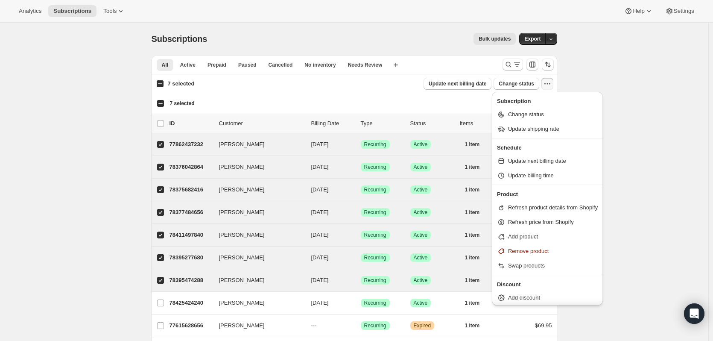
click at [518, 235] on span "Add product" at bounding box center [523, 236] width 30 height 6
select select "15"
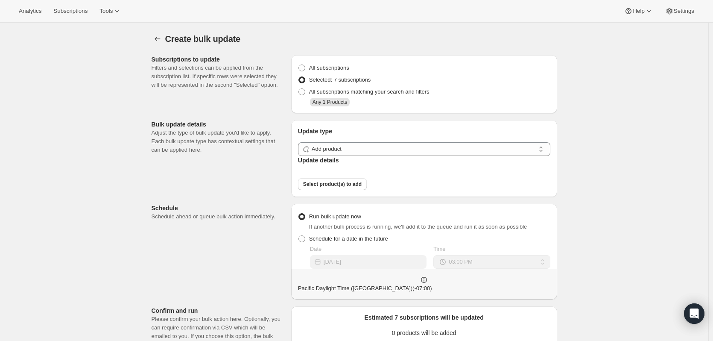
click at [159, 39] on icon "button" at bounding box center [157, 39] width 9 height 9
